Goal: Navigation & Orientation: Find specific page/section

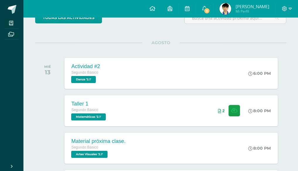
scroll to position [117, 0]
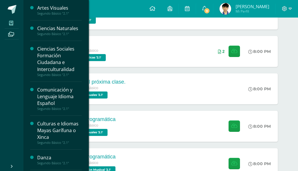
click at [14, 23] on span at bounding box center [11, 23] width 13 height 8
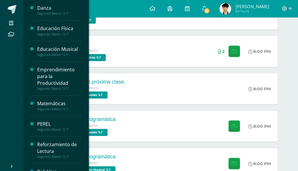
scroll to position [176, 0]
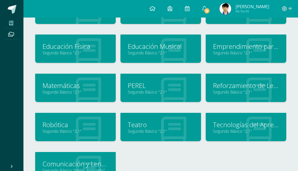
scroll to position [100, 0]
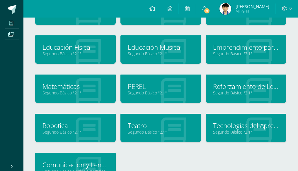
click at [252, 130] on link "Segundo Básico "2.1"" at bounding box center [246, 133] width 66 height 6
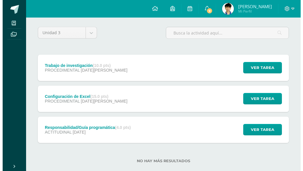
scroll to position [55, 0]
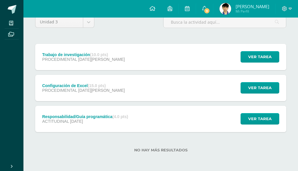
click at [79, 85] on div "Configuración de Excel (15.0 pts)" at bounding box center [83, 86] width 83 height 5
